Goal: Find specific page/section

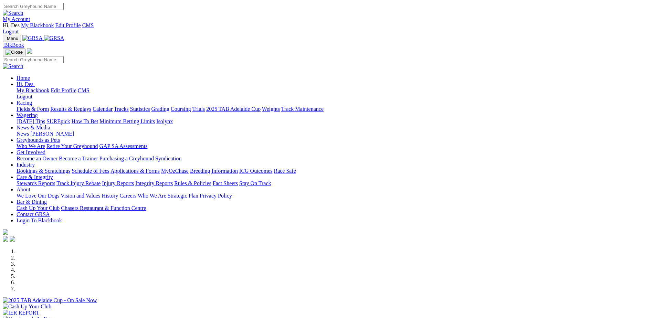
scroll to position [219, 0]
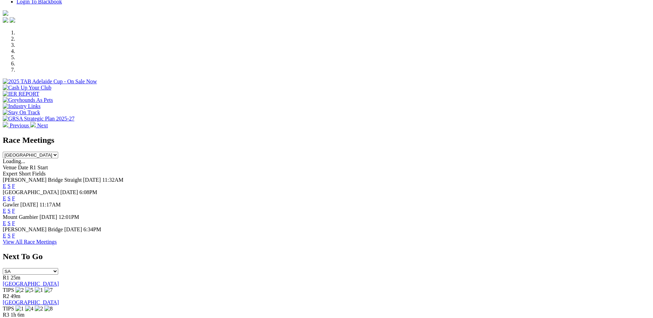
click at [15, 208] on link "F" at bounding box center [13, 211] width 3 height 6
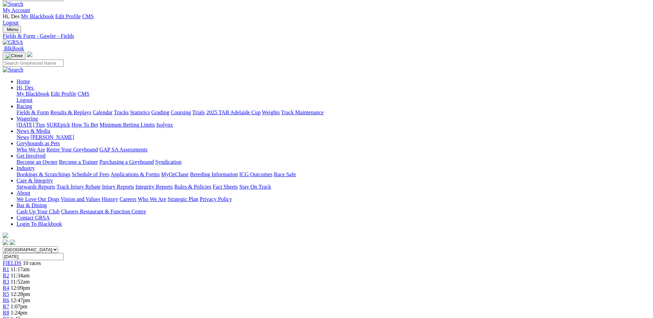
scroll to position [9, 0]
click at [49, 110] on link "Fields & Form" at bounding box center [33, 113] width 32 height 6
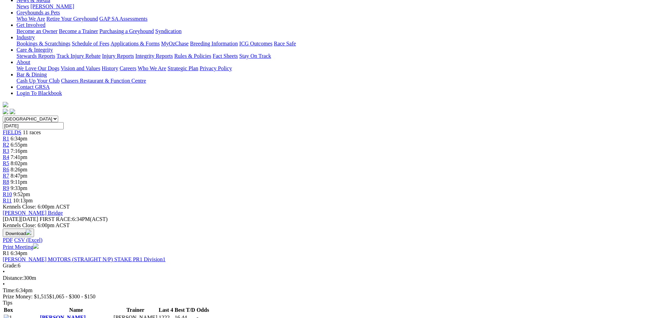
scroll to position [12, 0]
